Goal: Task Accomplishment & Management: Complete application form

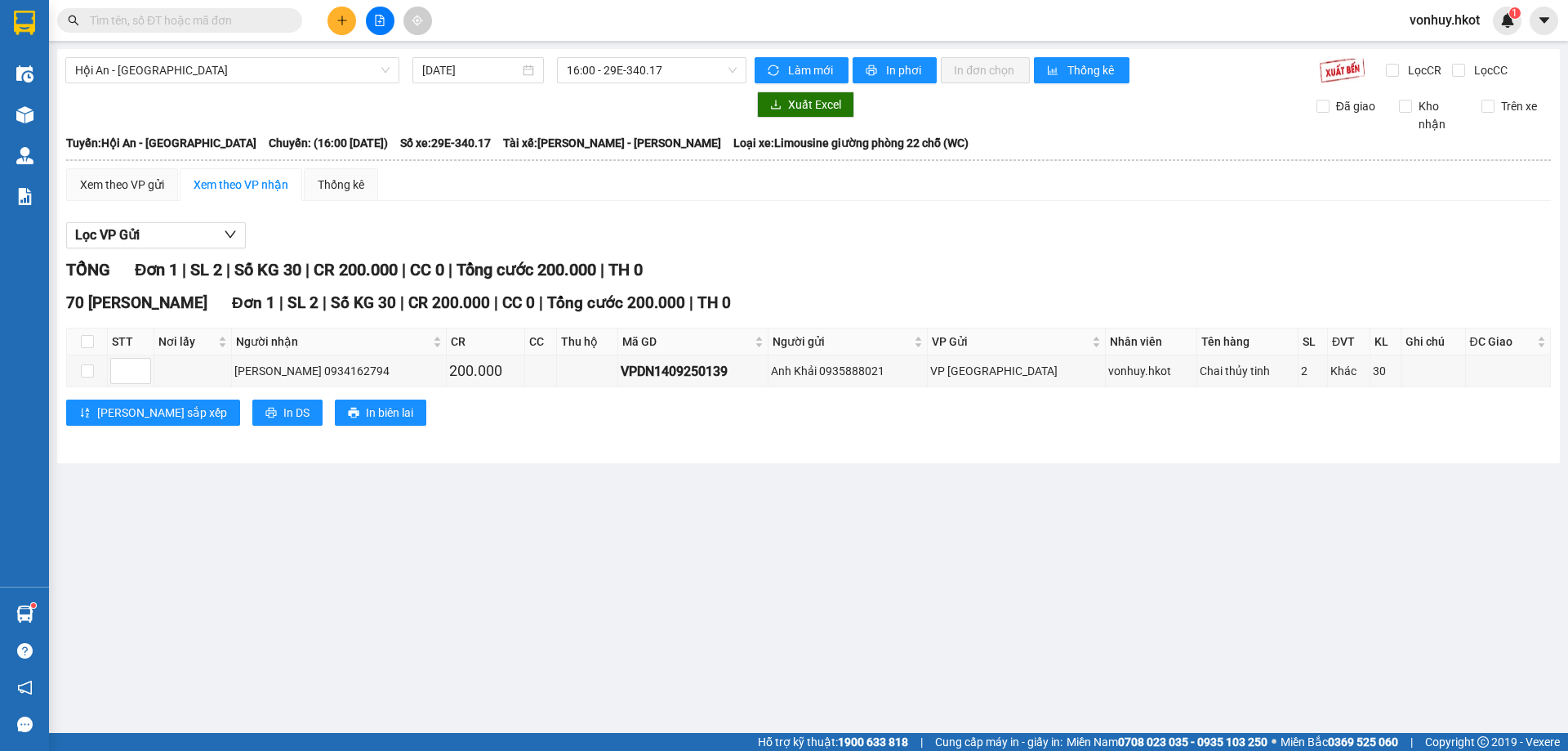
click at [343, 30] on button at bounding box center [342, 20] width 29 height 29
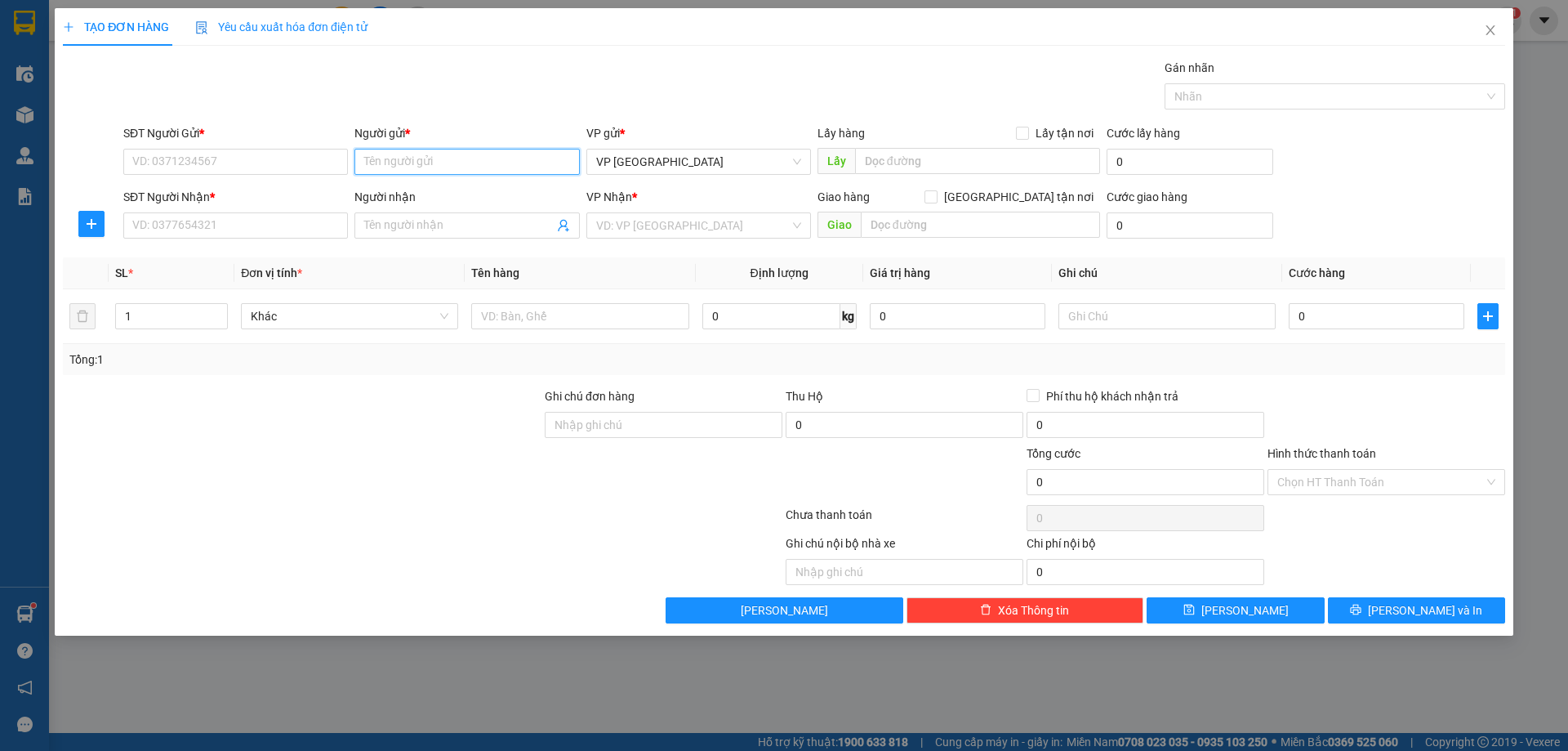
click at [487, 160] on input "Người gửi *" at bounding box center [467, 162] width 225 height 26
type input "Hằng"
click at [303, 165] on input "SĐT Người Gửi *" at bounding box center [236, 162] width 225 height 26
type input "0935426683"
click at [414, 225] on input "Người nhận" at bounding box center [458, 225] width 189 height 18
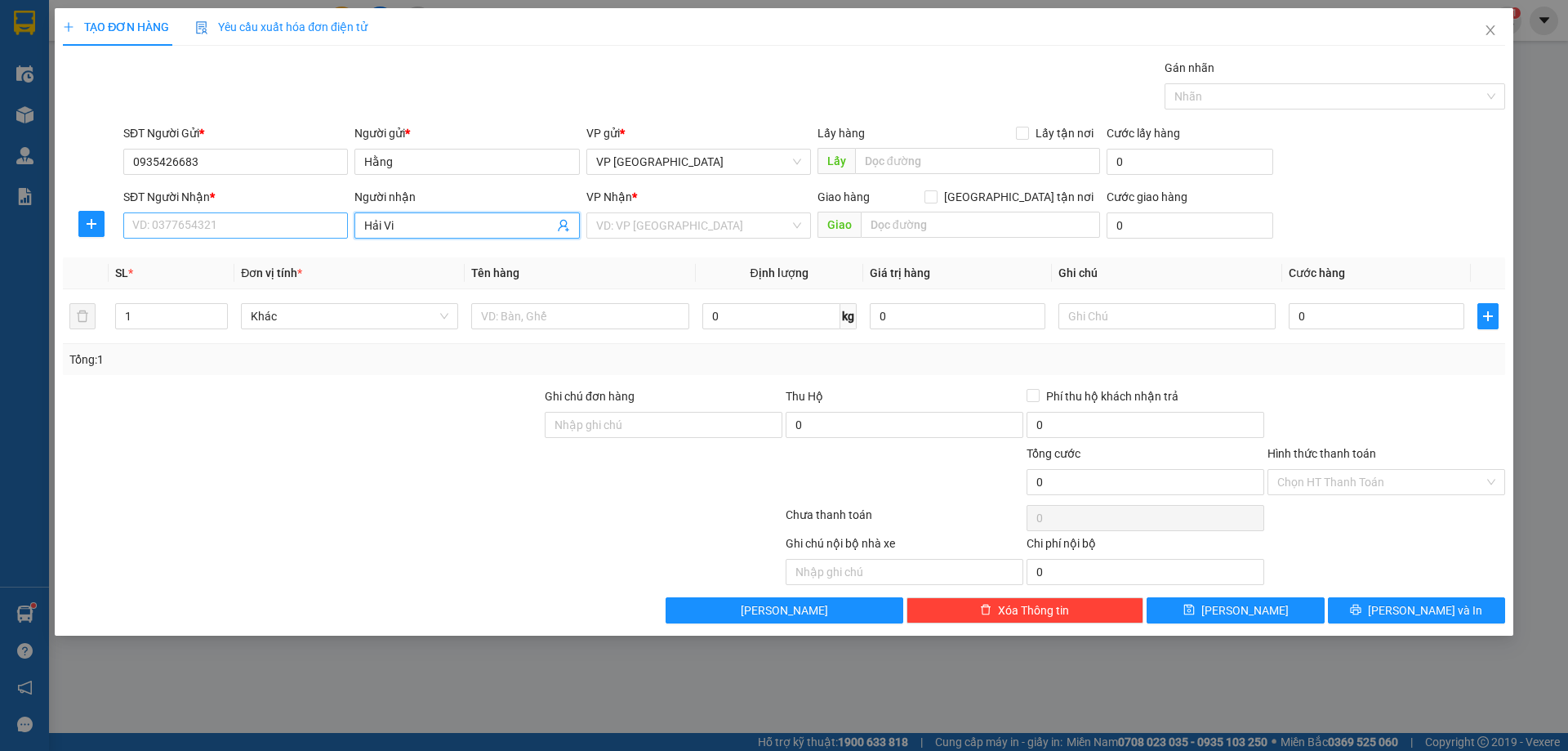
type input "Hải Vi"
click at [250, 220] on input "SĐT Người Nhận *" at bounding box center [236, 226] width 225 height 26
type input "0978988245"
click at [692, 227] on input "search" at bounding box center [693, 226] width 193 height 25
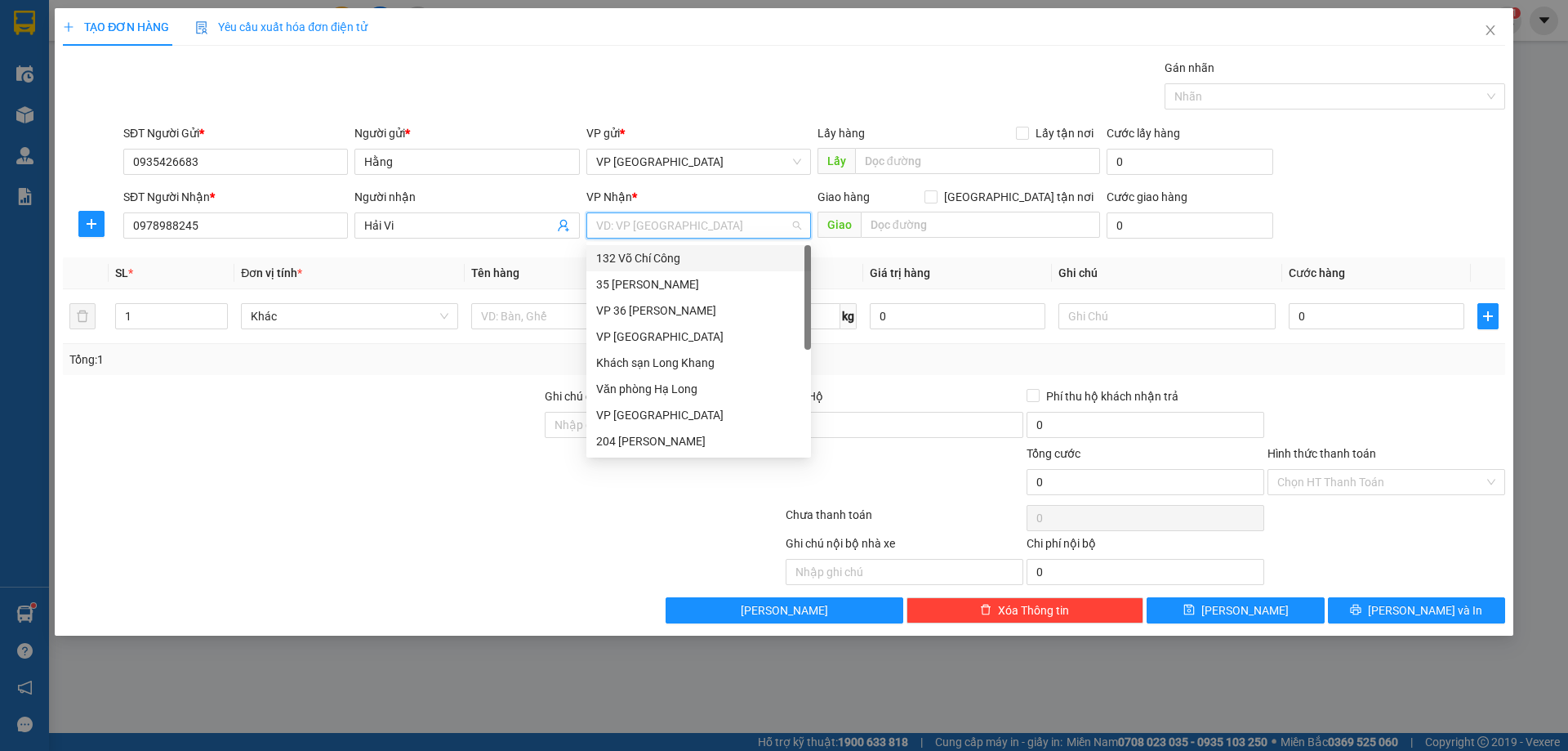
click at [661, 259] on div "132 Võ Chí Công" at bounding box center [698, 258] width 205 height 18
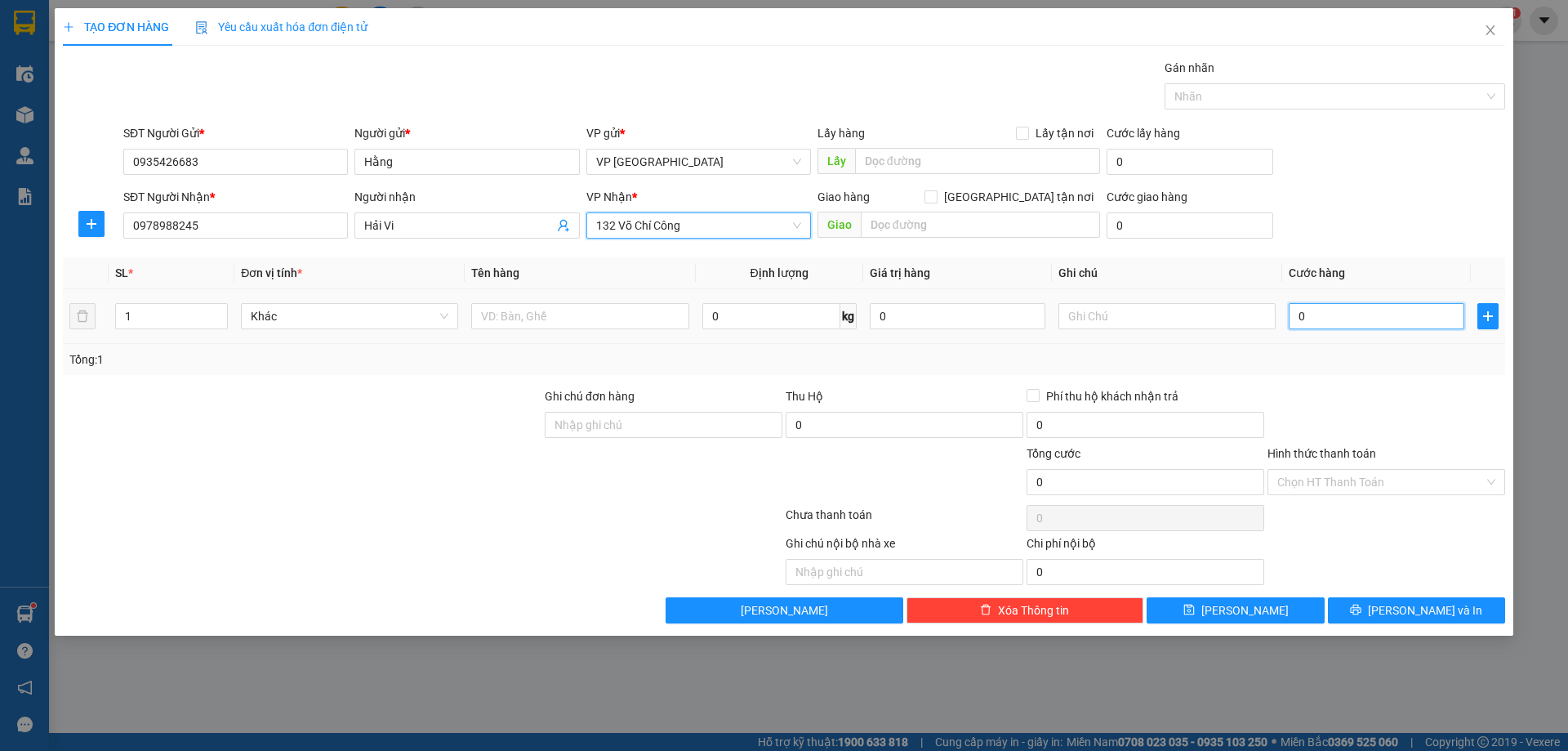
click at [1316, 322] on input "0" at bounding box center [1376, 317] width 176 height 26
type input "1"
type input "15"
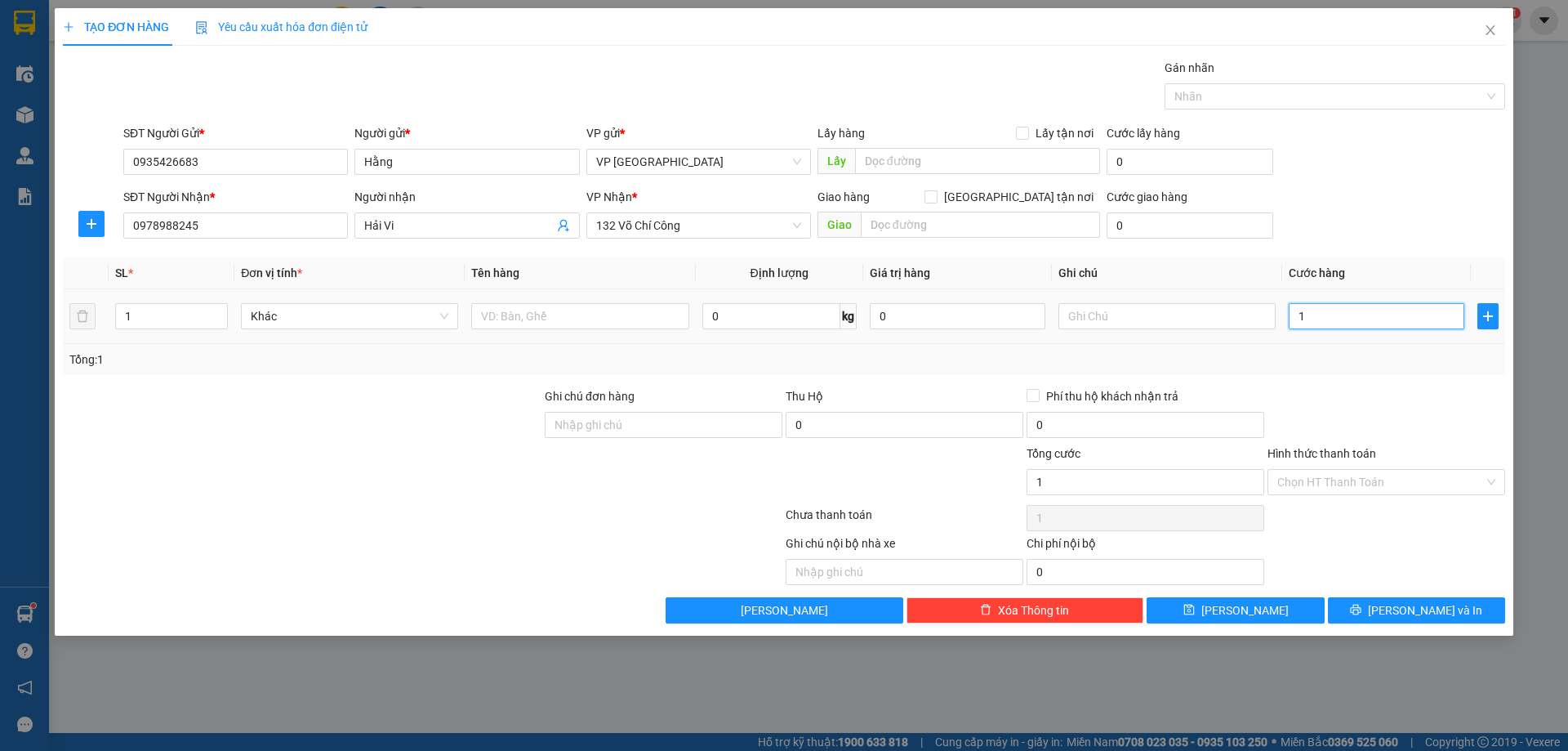
type input "15"
type input "150"
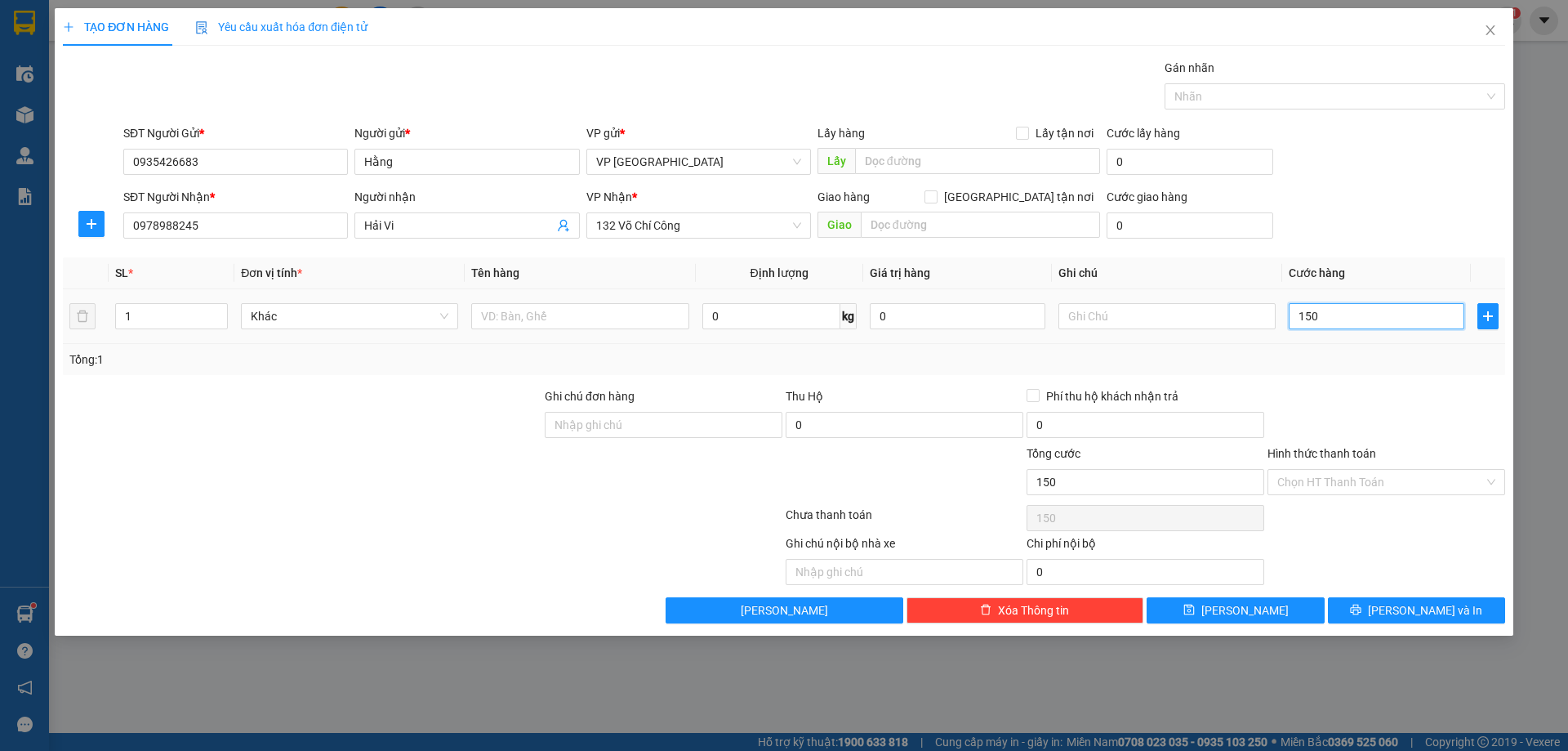
type input "1.500"
type input "15.000"
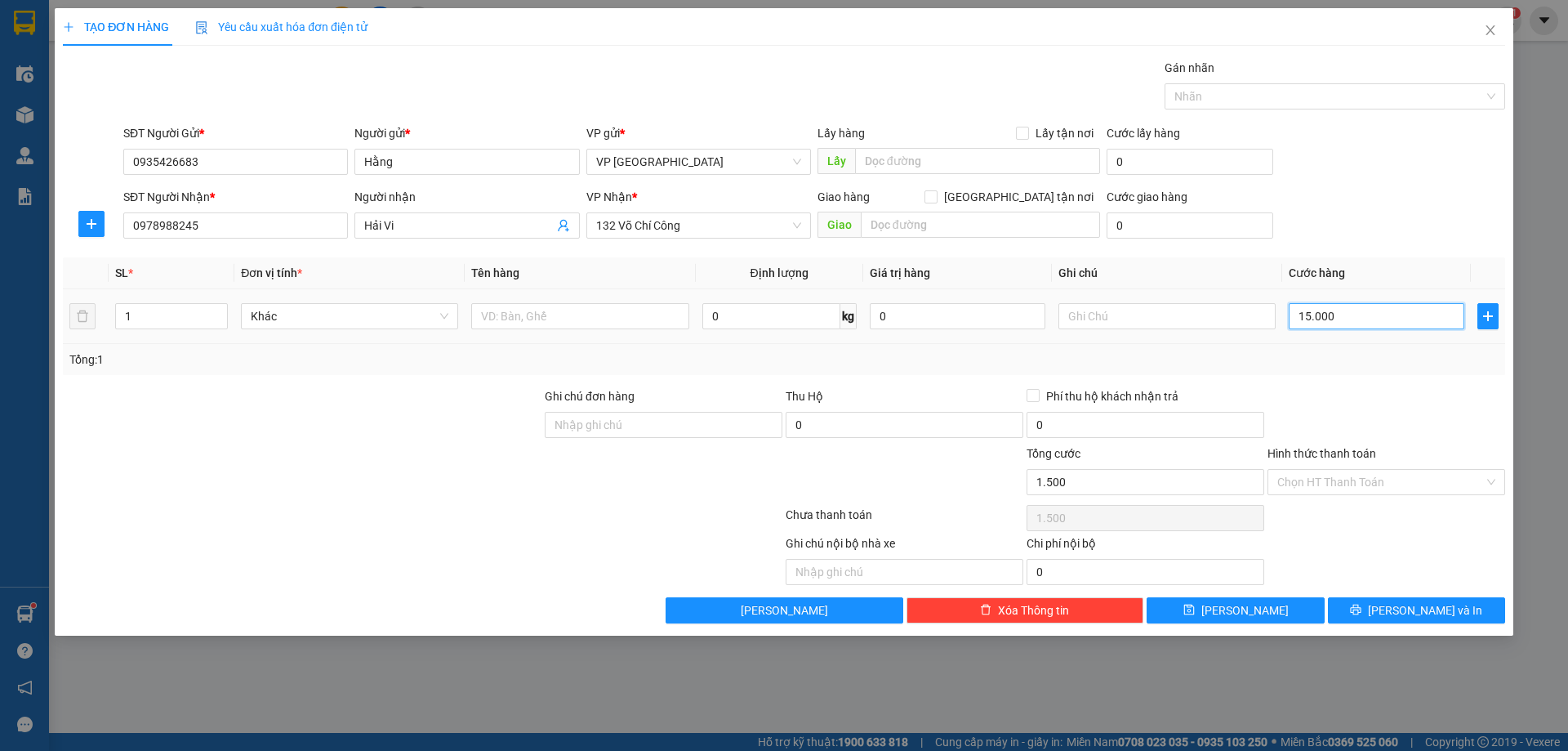
type input "15.000"
type input "150.000"
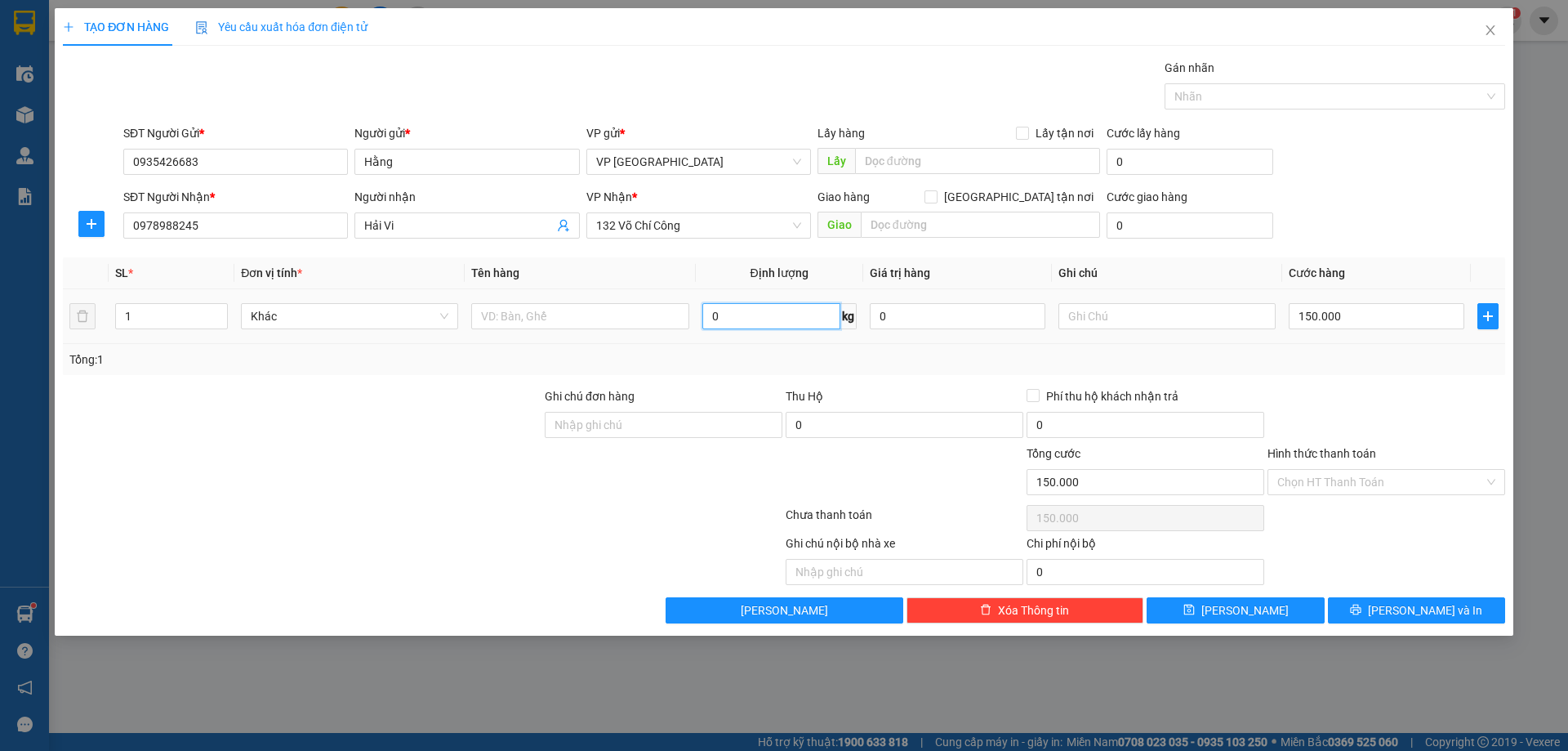
click at [802, 322] on input "0" at bounding box center [771, 317] width 138 height 26
type input "21"
click at [890, 356] on div "Tổng: 1" at bounding box center [784, 360] width 1429 height 18
click at [1318, 473] on input "Hình thức thanh toán" at bounding box center [1380, 482] width 207 height 25
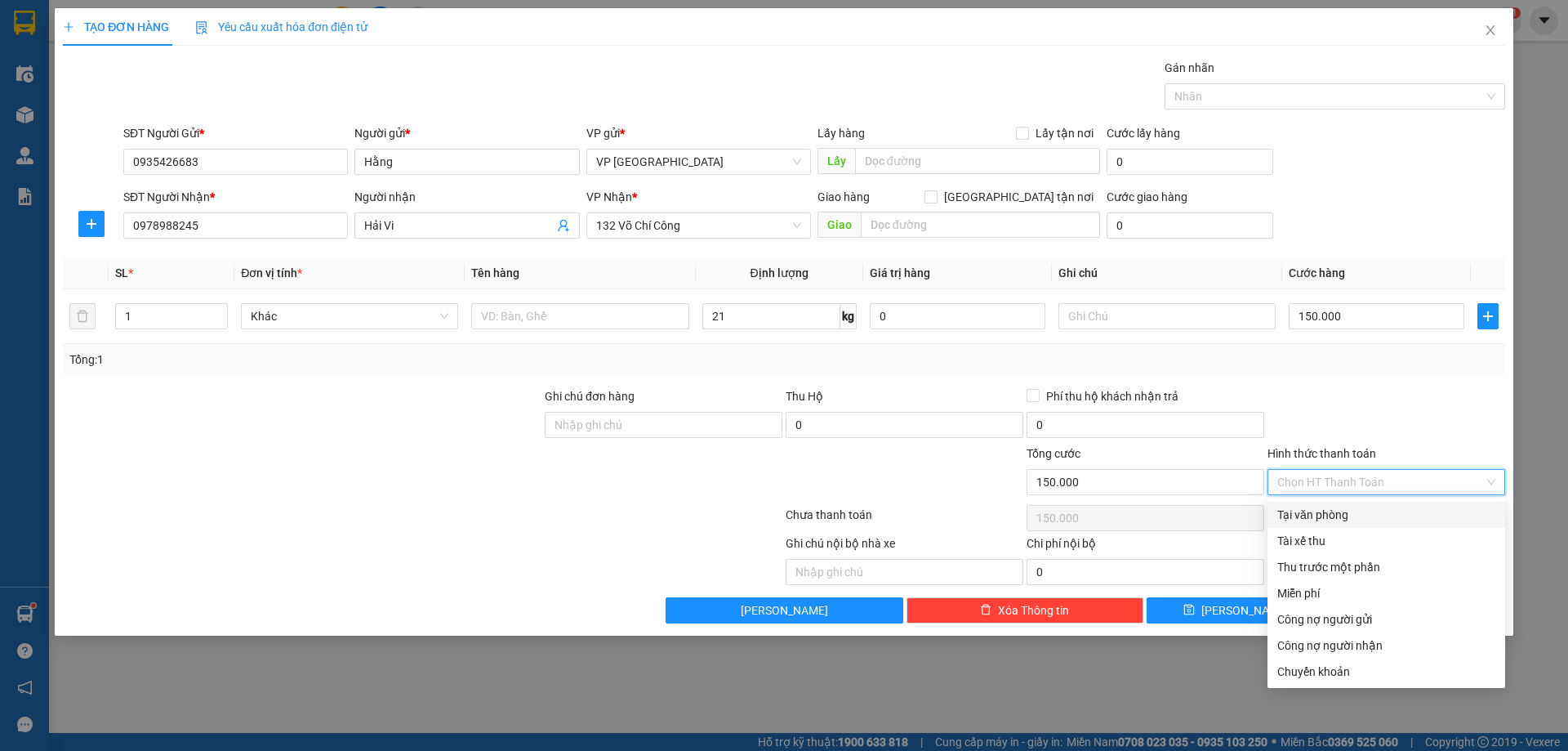
click at [1339, 519] on div "Tại văn phòng" at bounding box center [1386, 514] width 218 height 18
type input "0"
click at [1371, 515] on div "Tại văn phòng" at bounding box center [1386, 514] width 218 height 18
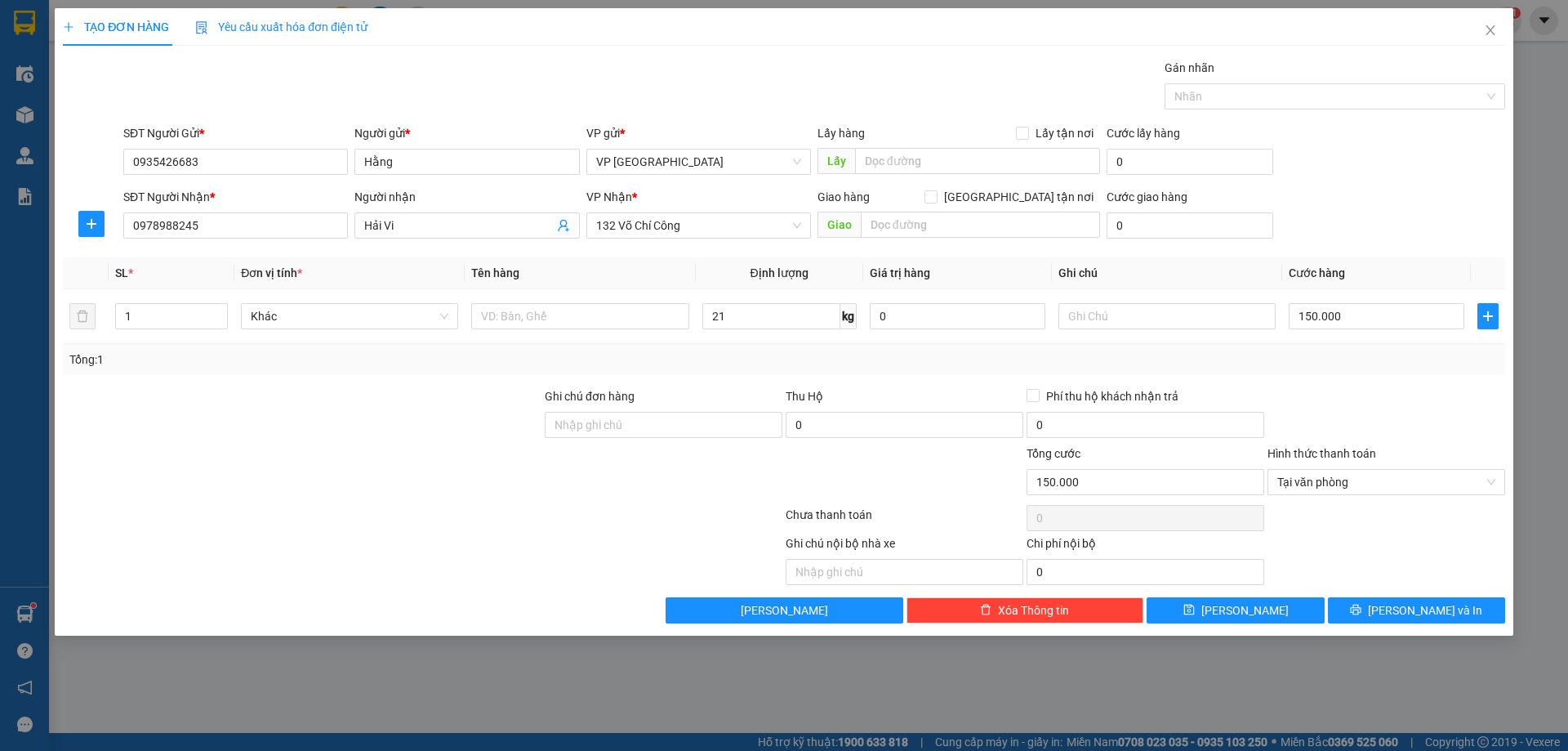
click at [1480, 417] on div at bounding box center [1386, 415] width 241 height 57
